Goal: Check status

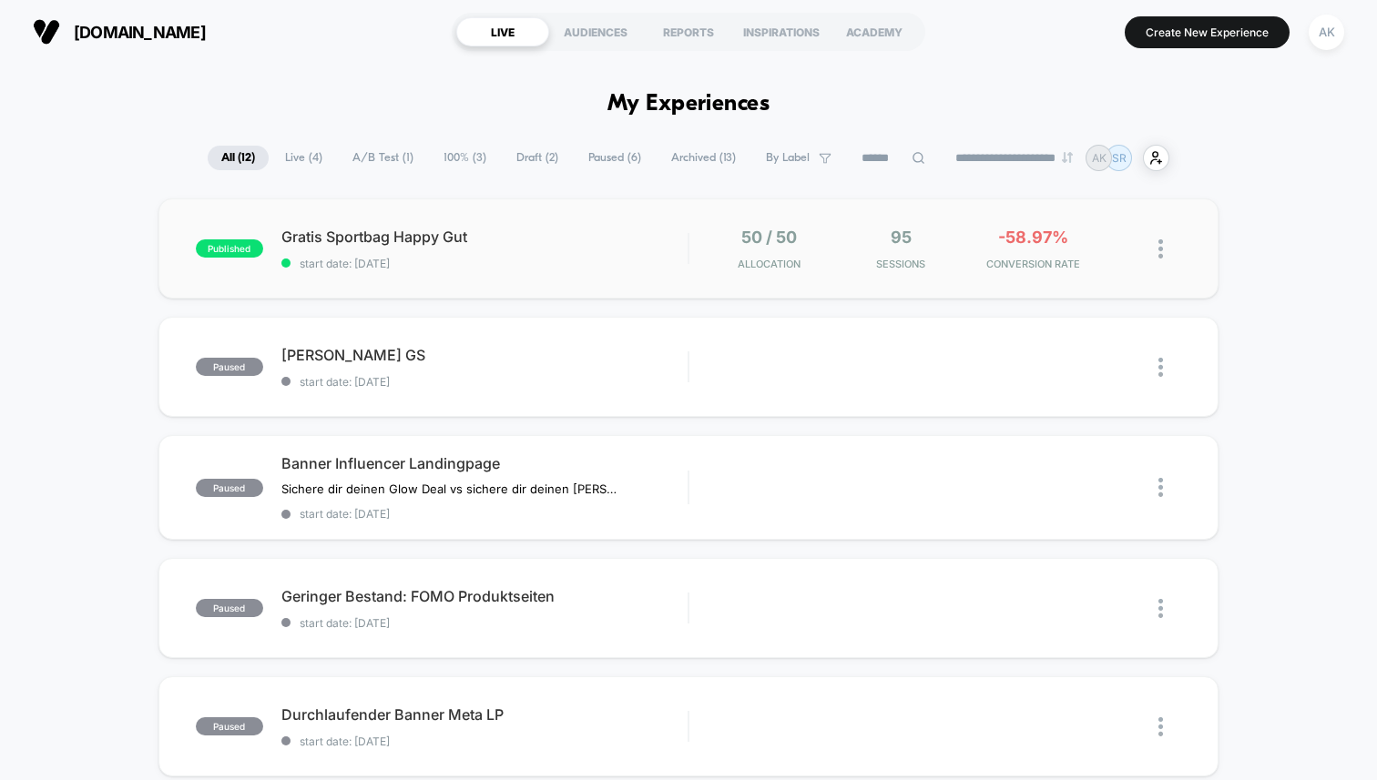
click at [518, 274] on div "published Gratis Sportbag Happy Gut start date: [DATE] 50 / 50 Allocation 95 Se…" at bounding box center [688, 249] width 1060 height 100
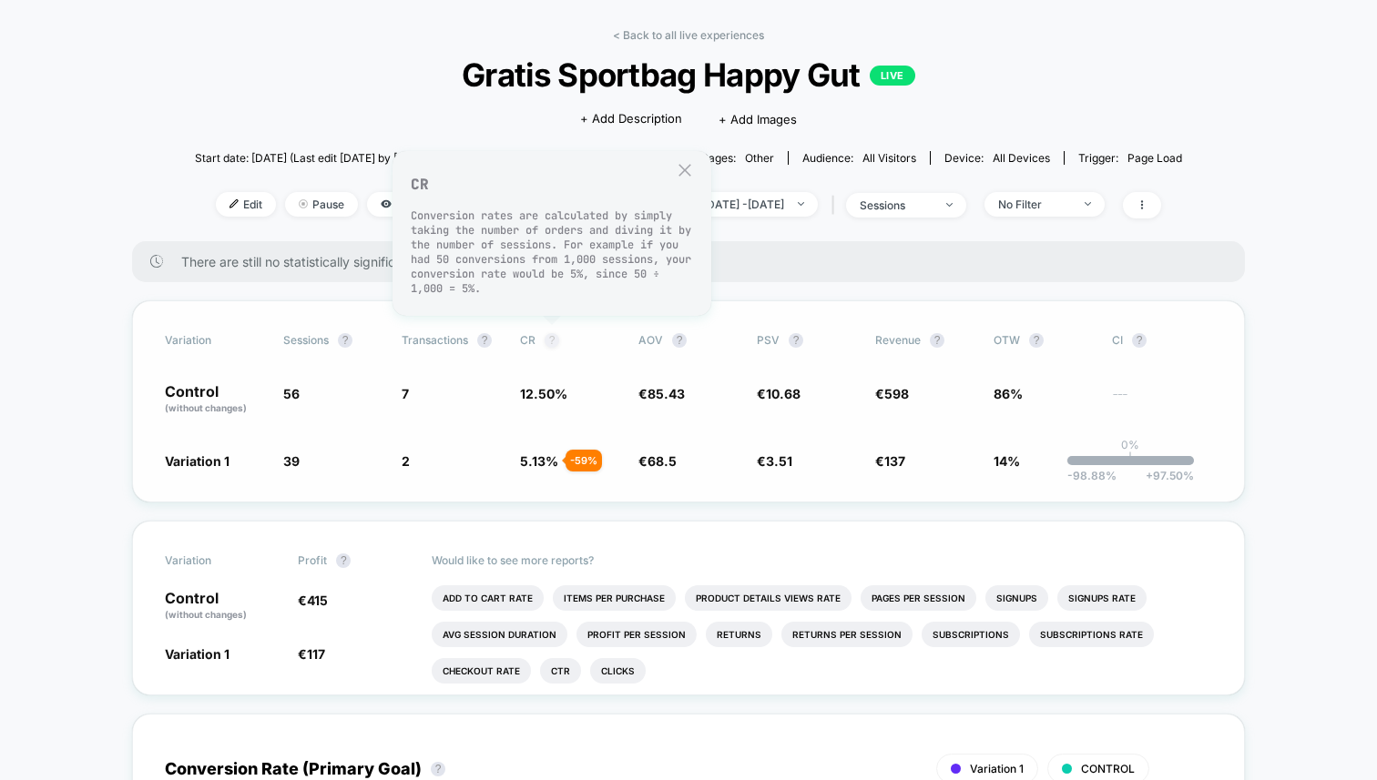
scroll to position [67, 0]
